Goal: Check status: Check status

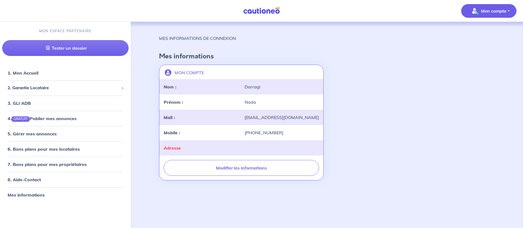
click at [387, 106] on div "MON COMPTE landlord-id BAh7CEkiCGdpZAY6BkVUSSJWZ2lkOi8vY2F1dGlvbmVvLWNvcmUvVXNl…" at bounding box center [327, 122] width 342 height 120
click at [21, 89] on span "2. Garantie Locataire" at bounding box center [63, 88] width 111 height 6
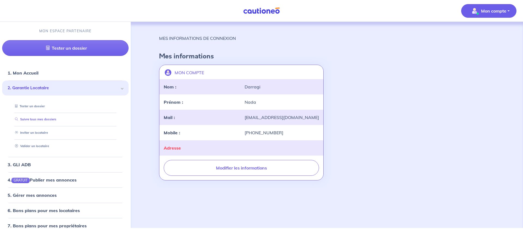
click at [38, 119] on link "Suivre tous mes dossiers" at bounding box center [35, 119] width 44 height 4
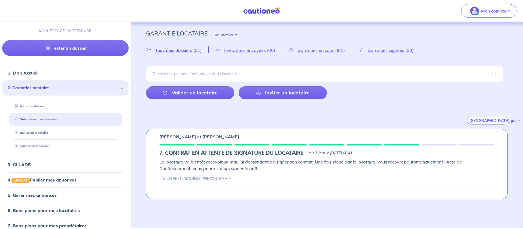
click at [216, 168] on em "Le locataire va bientôt recevoir un mail lui demandant de signer son contrat. U…" at bounding box center [310, 165] width 303 height 12
click at [266, 126] on div "Garantie Locataire En Savoir + Tous mes dossiers (01) Invitations envoyées (00)…" at bounding box center [327, 110] width 388 height 177
click at [319, 49] on span "Garanties en cours" at bounding box center [317, 49] width 38 height 5
click at [187, 119] on div "[GEOGRAPHIC_DATA] par" at bounding box center [327, 114] width 362 height 21
click at [393, 163] on em "Le locataire va bientôt recevoir un mail lui demandant de signer son contrat. U…" at bounding box center [310, 165] width 303 height 12
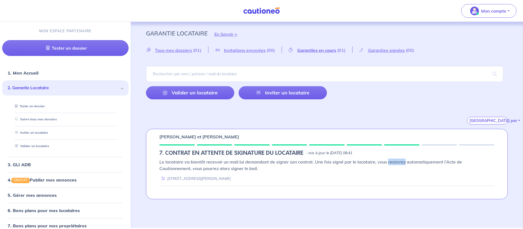
click at [393, 163] on em "Le locataire va bientôt recevoir un mail lui demandant de signer son contrat. U…" at bounding box center [310, 165] width 303 height 12
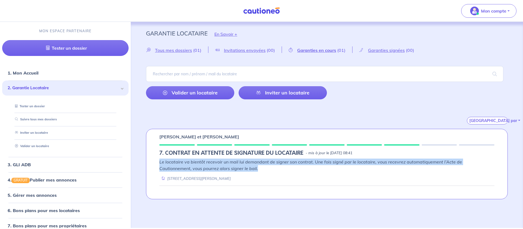
click at [393, 163] on em "Le locataire va bientôt recevoir un mail lui demandant de signer son contrat. U…" at bounding box center [310, 165] width 303 height 12
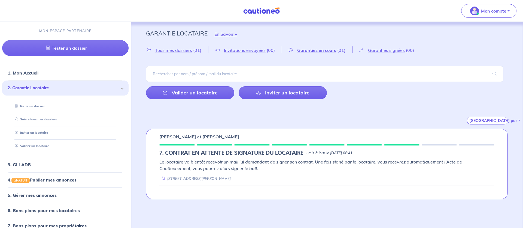
click at [406, 115] on div "[GEOGRAPHIC_DATA] par" at bounding box center [327, 114] width 362 height 21
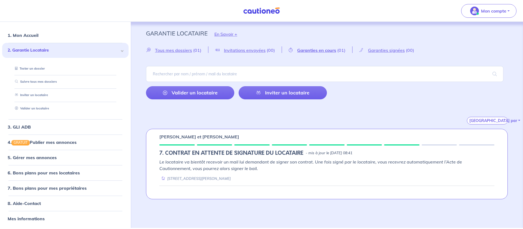
scroll to position [39, 0]
click at [203, 134] on p "[PERSON_NAME] et [PERSON_NAME]" at bounding box center [199, 136] width 80 height 7
click at [22, 203] on link "8. Aide-Contact" at bounding box center [24, 201] width 33 height 5
drag, startPoint x: 374, startPoint y: 115, endPoint x: 233, endPoint y: 70, distance: 148.5
click at [374, 115] on div "[GEOGRAPHIC_DATA] par" at bounding box center [327, 114] width 362 height 21
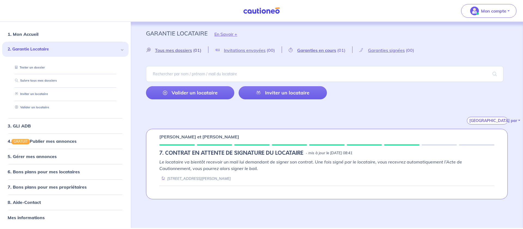
click at [172, 50] on span "Tous mes dossiers" at bounding box center [173, 49] width 37 height 5
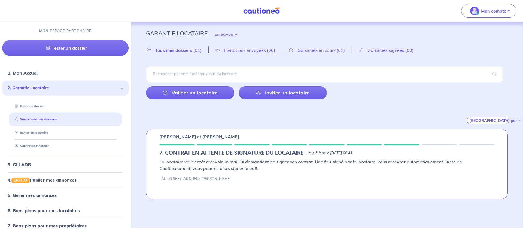
drag, startPoint x: 203, startPoint y: 158, endPoint x: 328, endPoint y: 142, distance: 126.2
click at [203, 158] on p "Le locataire va bientôt recevoir un mail lui demandant de signer son contrat. U…" at bounding box center [326, 164] width 335 height 13
drag, startPoint x: 440, startPoint y: 158, endPoint x: 276, endPoint y: 165, distance: 164.2
click at [437, 159] on p "Le locataire va bientôt recevoir un mail lui demandant de signer son contrat. U…" at bounding box center [326, 164] width 335 height 13
click at [209, 167] on em "Le locataire va bientôt recevoir un mail lui demandant de signer son contrat. U…" at bounding box center [310, 165] width 303 height 12
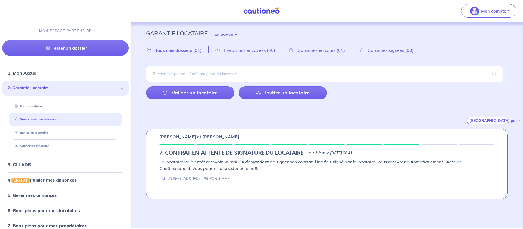
click at [203, 173] on div "Le locataire va bientôt recevoir un mail lui demandant de signer son contrat. U…" at bounding box center [326, 169] width 335 height 23
click at [212, 158] on div "[PERSON_NAME] et [PERSON_NAME] 7. CONTRAT EN ATTENTE DE SIGNATURE DU LOCATAIRE …" at bounding box center [327, 164] width 362 height 70
click at [193, 158] on div "[PERSON_NAME] et [PERSON_NAME] 7. CONTRAT EN ATTENTE DE SIGNATURE DU LOCATAIRE …" at bounding box center [327, 164] width 362 height 70
click at [192, 146] on div "[PERSON_NAME] et [PERSON_NAME] 7. CONTRAT EN ATTENTE DE SIGNATURE DU LOCATAIRE …" at bounding box center [327, 164] width 362 height 70
click at [192, 145] on div at bounding box center [176, 144] width 35 height 1
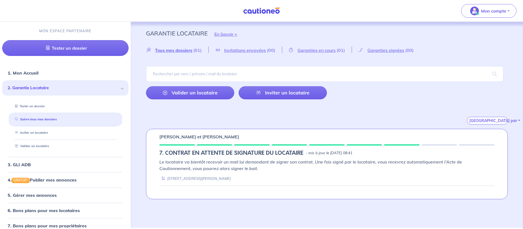
click at [374, 117] on div "[GEOGRAPHIC_DATA] par" at bounding box center [327, 114] width 362 height 21
click at [320, 50] on span "Garanties en cours" at bounding box center [317, 49] width 38 height 5
click at [273, 50] on span "(00)" at bounding box center [271, 49] width 8 height 5
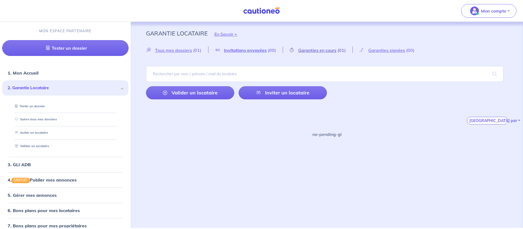
click at [290, 50] on icon at bounding box center [292, 50] width 4 height 4
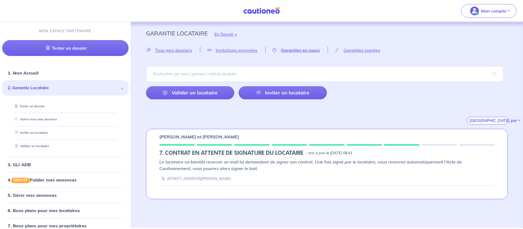
click at [159, 163] on em "Le locataire va bientôt recevoir un mail lui demandant de signer son contrat. U…" at bounding box center [310, 165] width 303 height 12
click at [246, 150] on h5 "7. CONTRAT EN ATTENTE DE SIGNATURE DU LOCATAIRE" at bounding box center [231, 153] width 144 height 7
click at [358, 116] on div "[GEOGRAPHIC_DATA] par" at bounding box center [327, 114] width 362 height 21
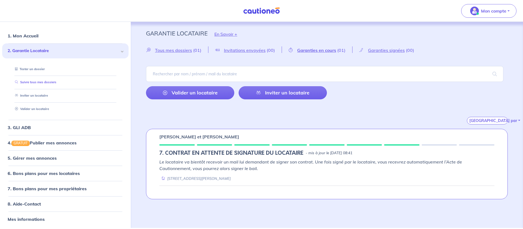
scroll to position [39, 0]
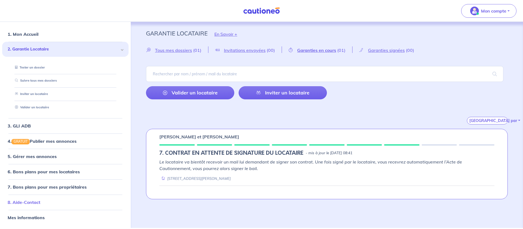
click at [23, 203] on link "8. Aide-Contact" at bounding box center [24, 201] width 33 height 5
